Goal: Book appointment/travel/reservation

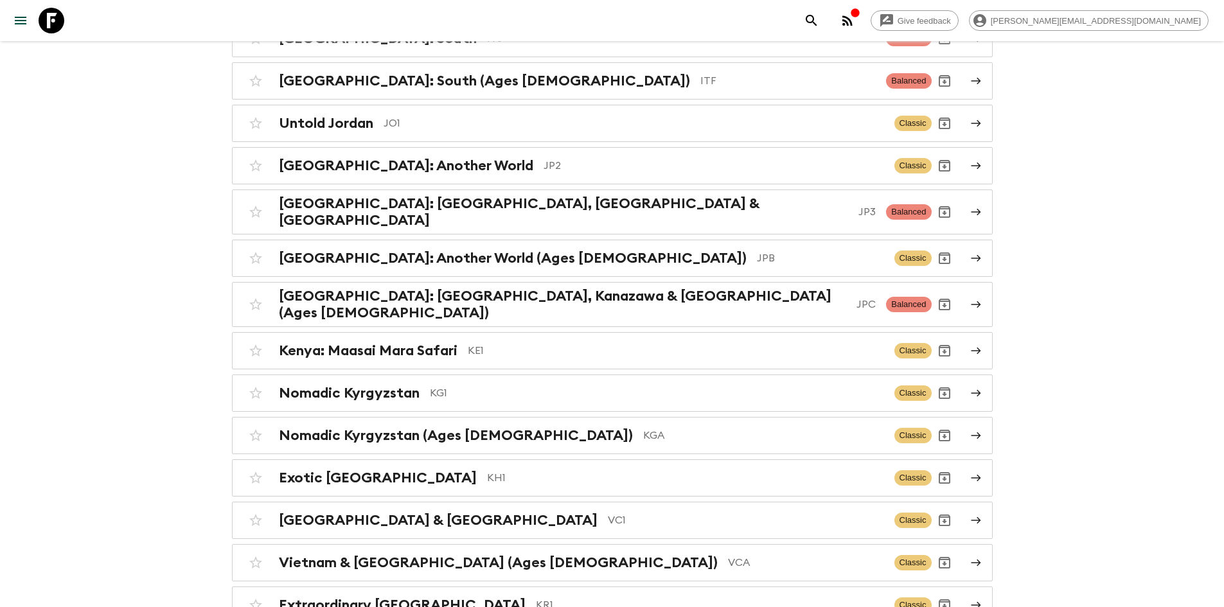
scroll to position [2993, 0]
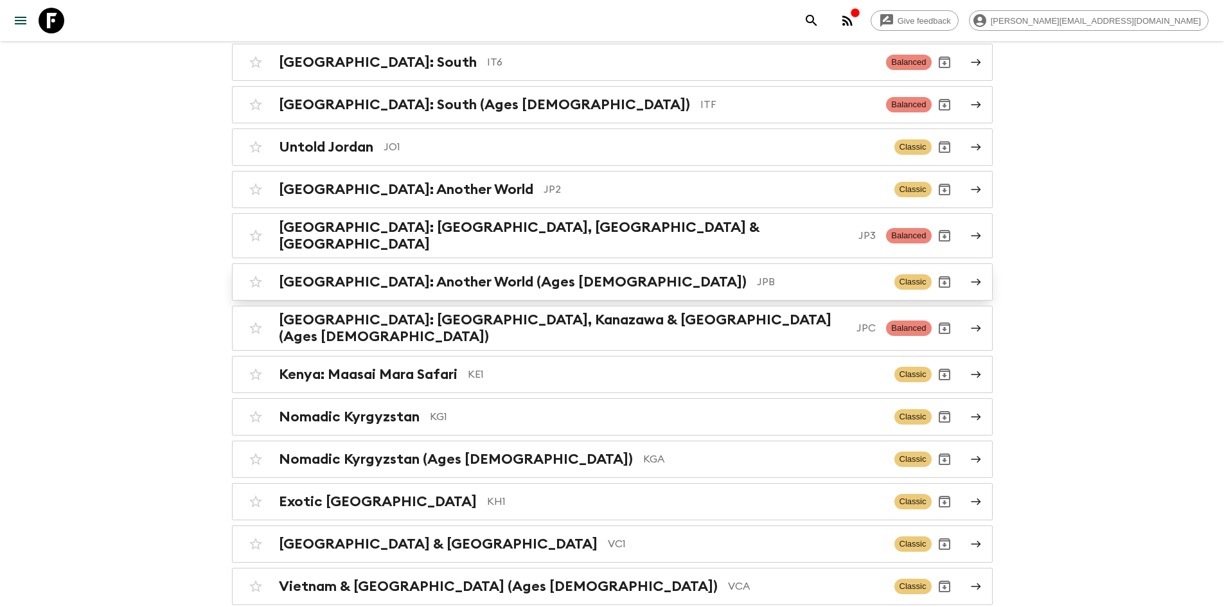
click at [528, 277] on div "[GEOGRAPHIC_DATA]: Another World (Ages [DEMOGRAPHIC_DATA]) JPB Classic" at bounding box center [587, 282] width 689 height 26
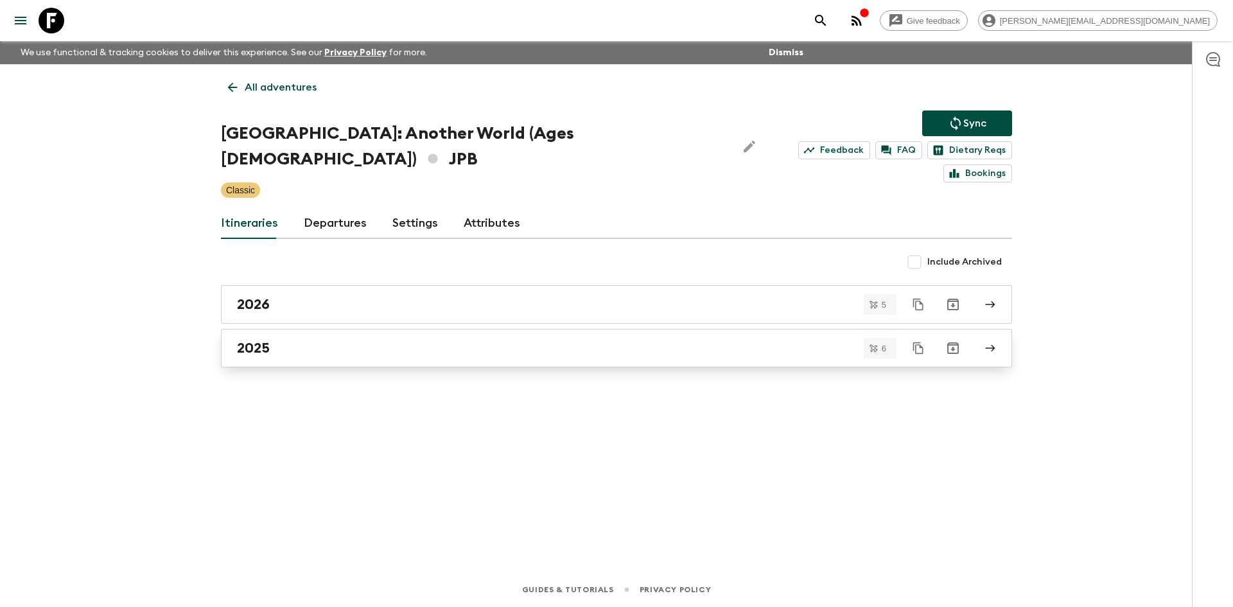
click at [299, 340] on div "2025" at bounding box center [604, 348] width 735 height 17
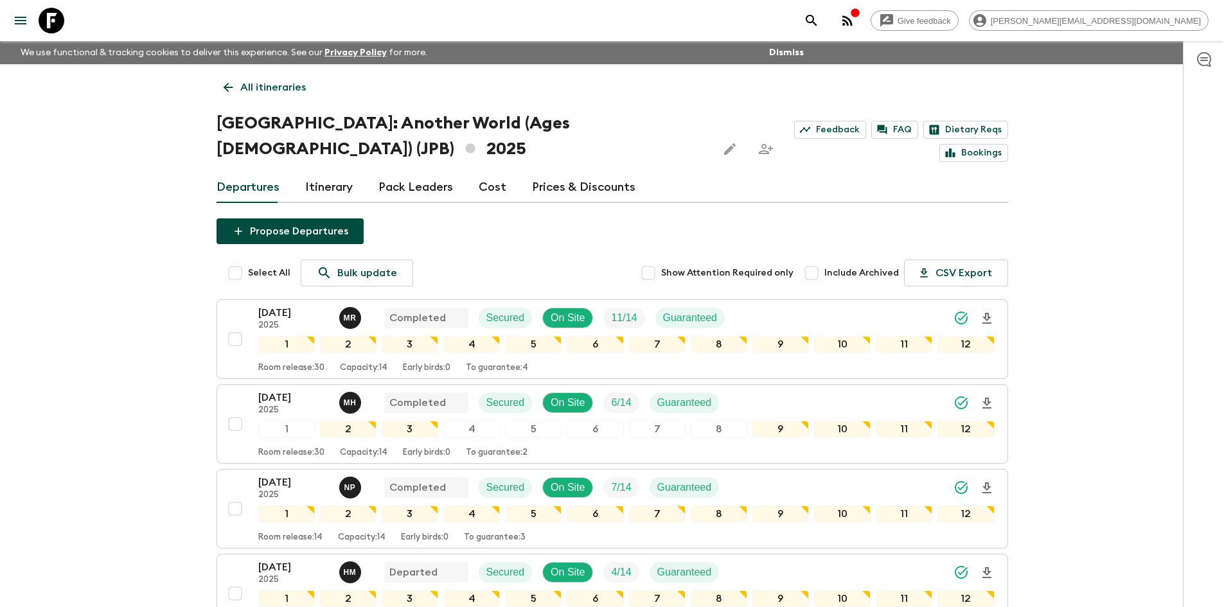
click at [244, 83] on p "All itineraries" at bounding box center [273, 87] width 66 height 15
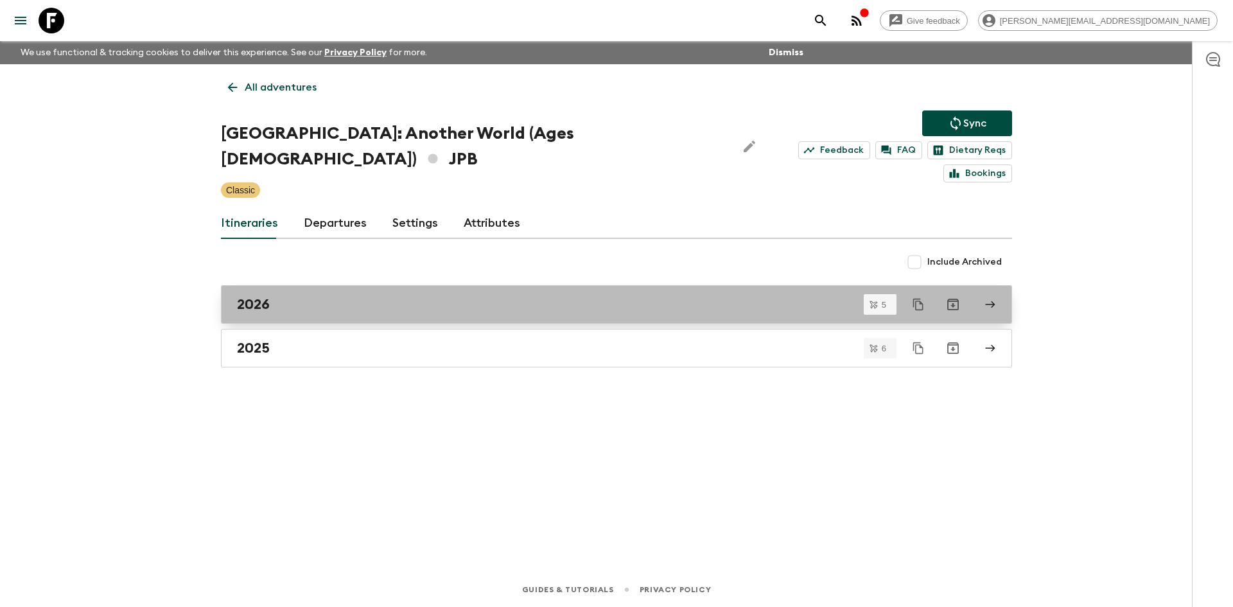
click at [274, 296] on div "2026" at bounding box center [604, 304] width 735 height 17
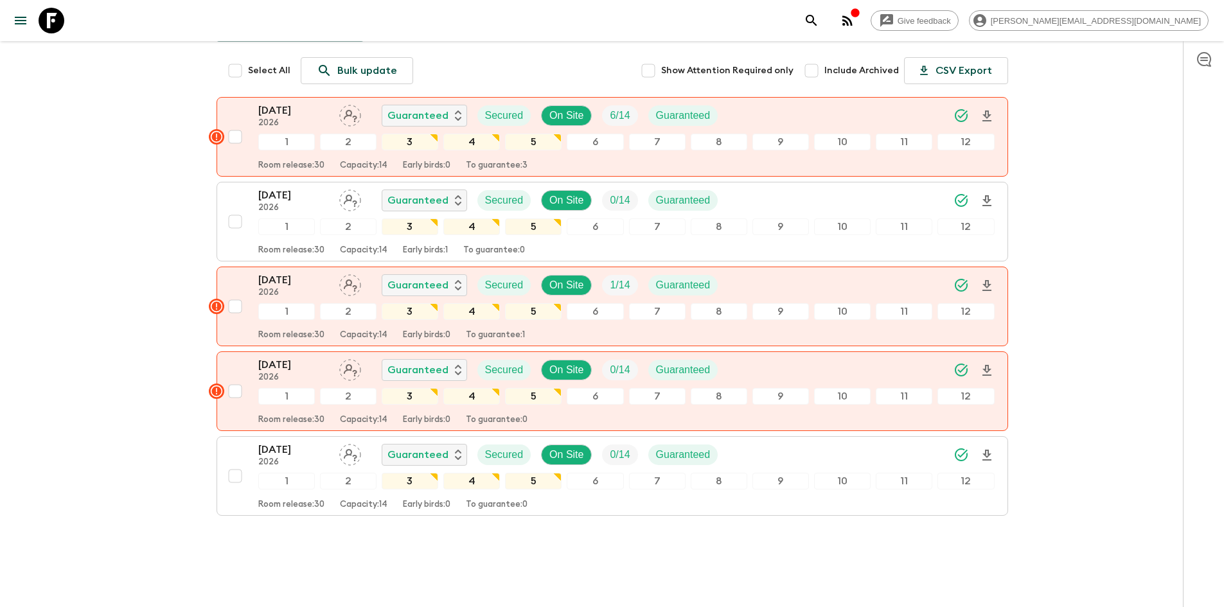
scroll to position [53, 0]
